Goal: Find specific page/section: Find specific page/section

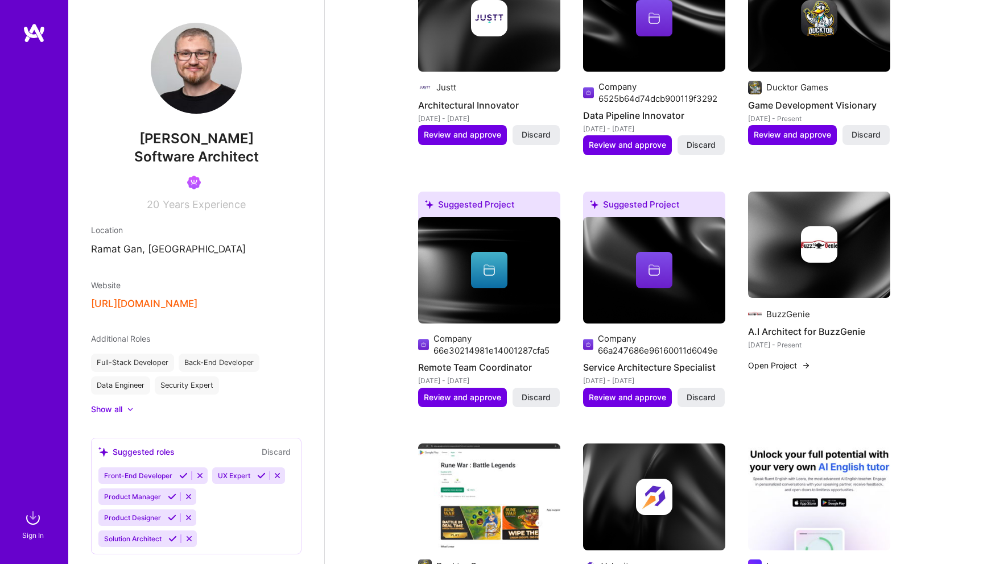
scroll to position [129, 0]
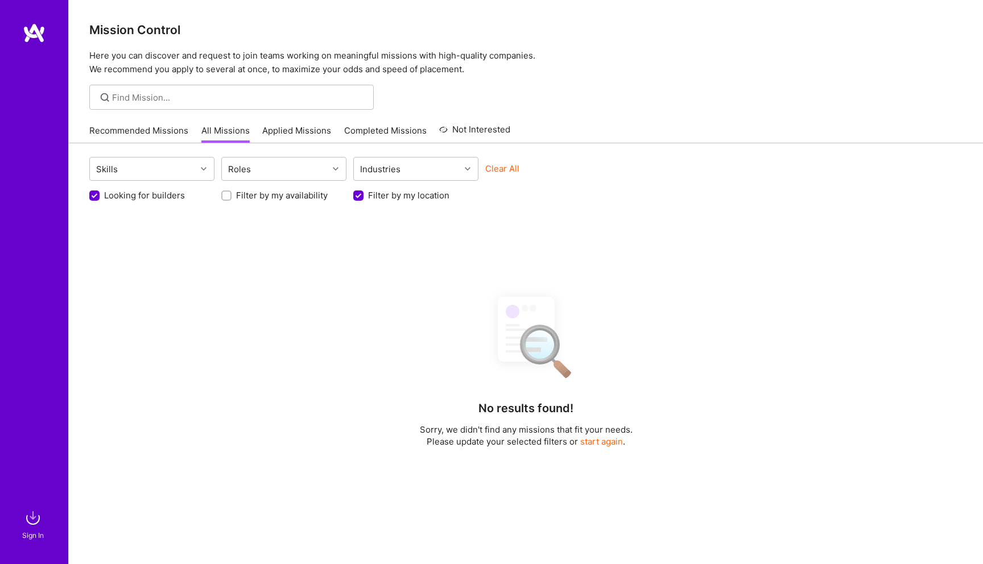
scroll to position [188, 0]
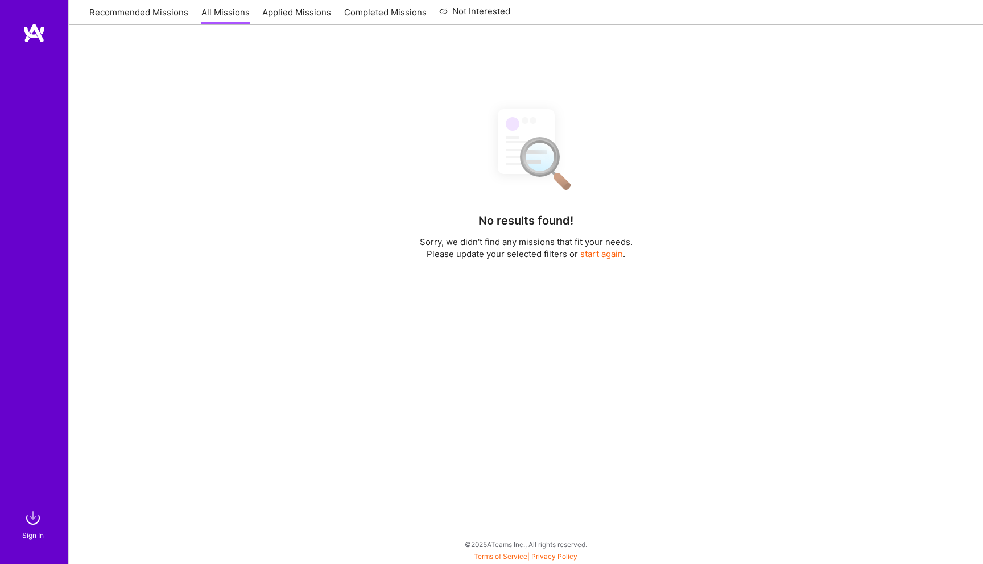
click at [36, 33] on img at bounding box center [34, 33] width 23 height 20
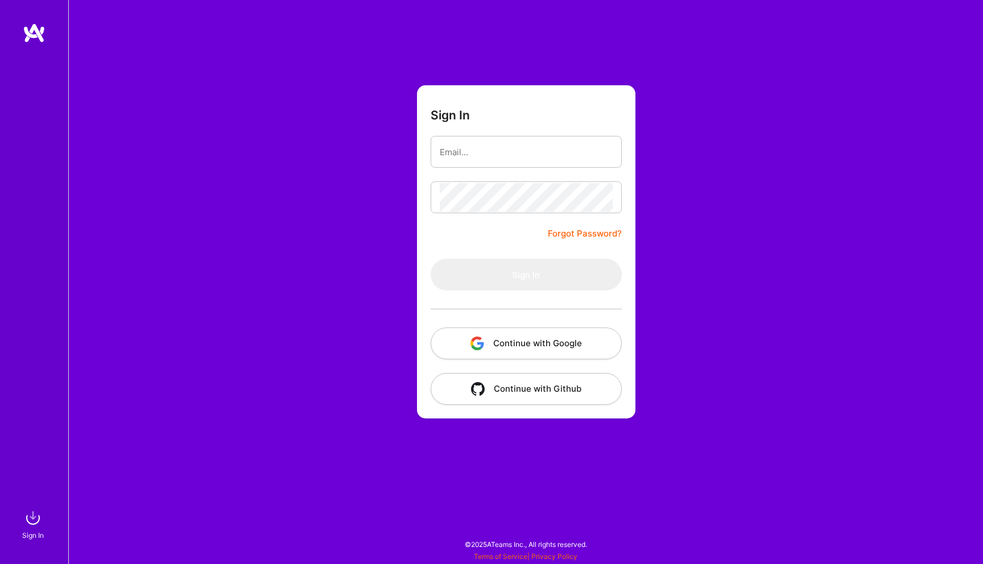
click at [478, 338] on img "button" at bounding box center [477, 344] width 14 height 14
click at [487, 342] on button "Continue with Google" at bounding box center [525, 344] width 191 height 32
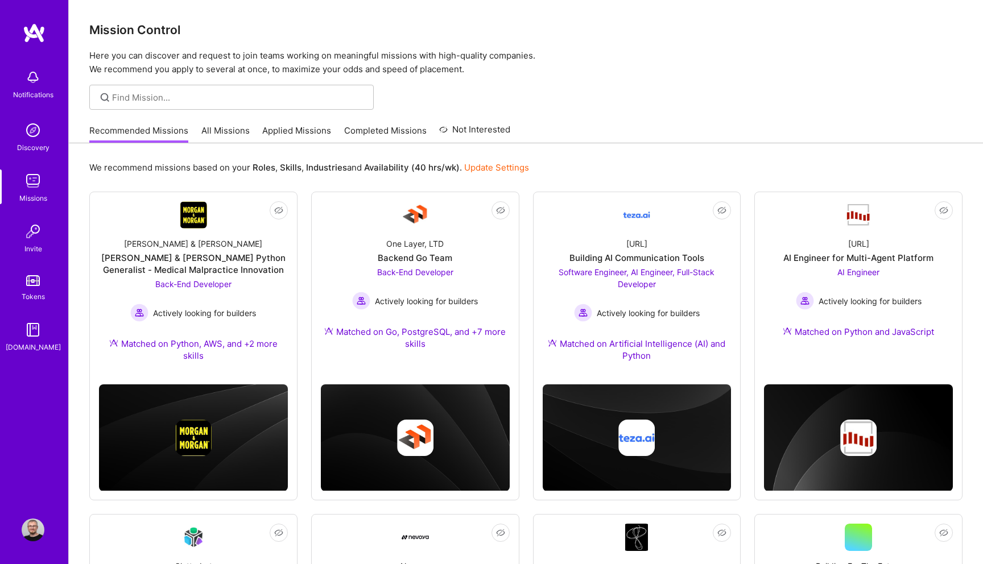
click at [212, 130] on link "All Missions" at bounding box center [225, 134] width 48 height 19
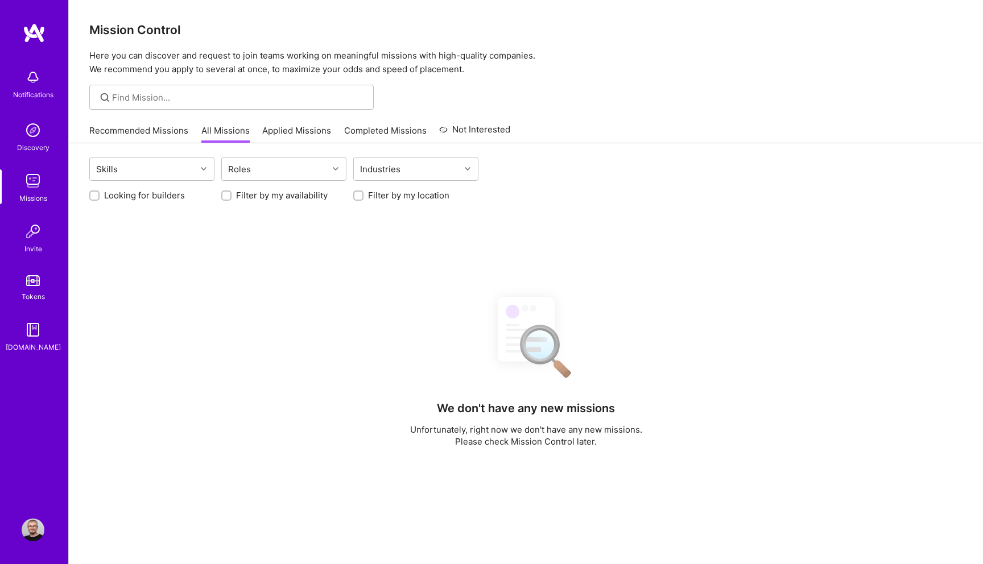
click at [124, 197] on label "Looking for builders" at bounding box center [144, 195] width 81 height 12
click at [100, 197] on input "Looking for builders" at bounding box center [96, 196] width 8 height 8
checkbox input "true"
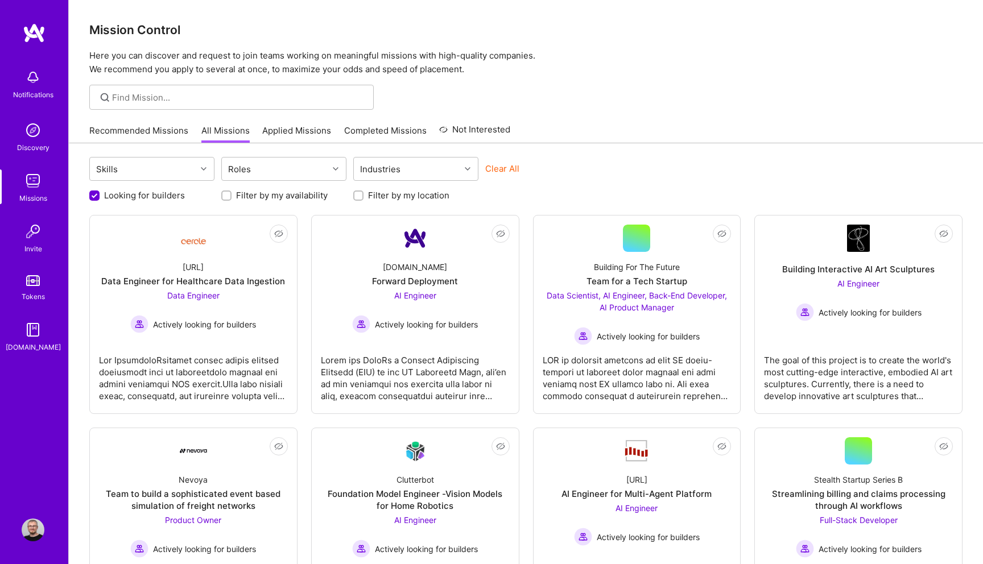
click at [368, 198] on label "Filter by my location" at bounding box center [408, 195] width 81 height 12
click at [363, 198] on input "Filter by my location" at bounding box center [359, 196] width 8 height 8
checkbox input "true"
